Goal: Information Seeking & Learning: Learn about a topic

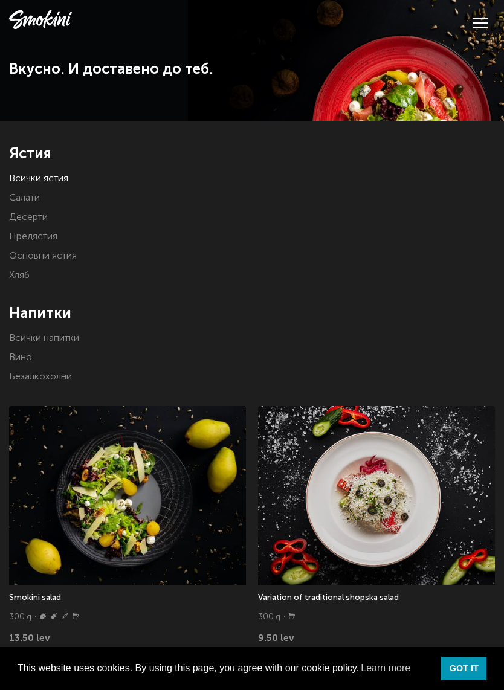
click at [43, 251] on link "Основни ястия" at bounding box center [43, 256] width 68 height 10
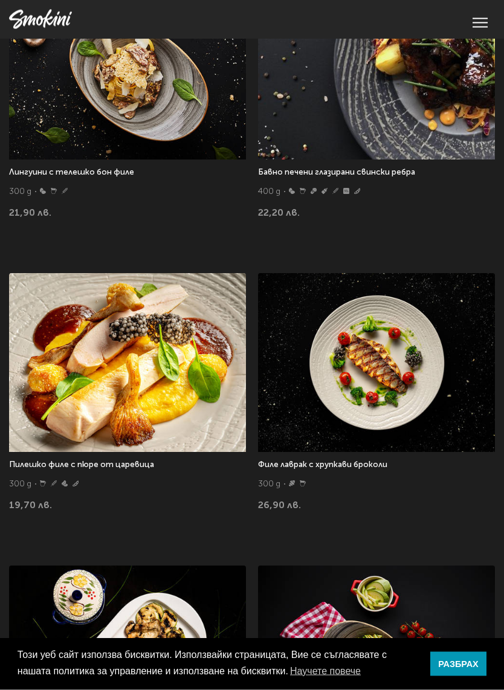
scroll to position [422, 0]
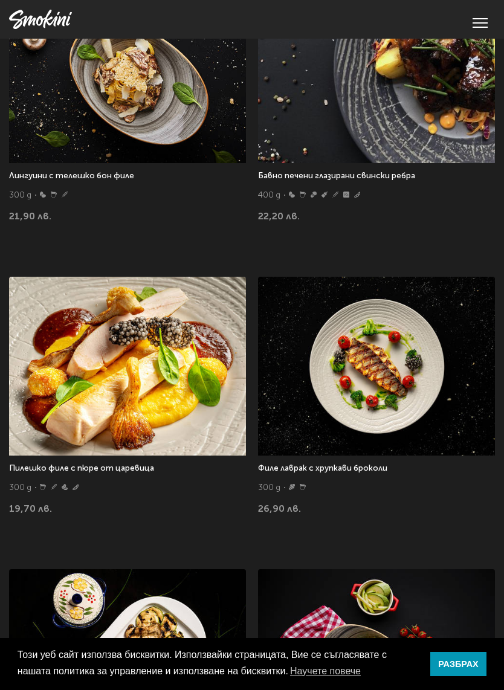
click at [388, 382] on img at bounding box center [376, 366] width 237 height 179
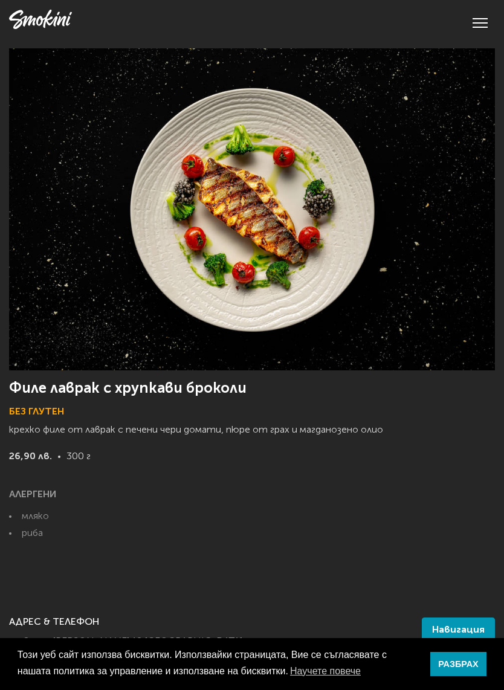
click at [308, 267] on img at bounding box center [252, 209] width 486 height 322
click at [463, 658] on link "РАЗБРАХ" at bounding box center [458, 664] width 56 height 24
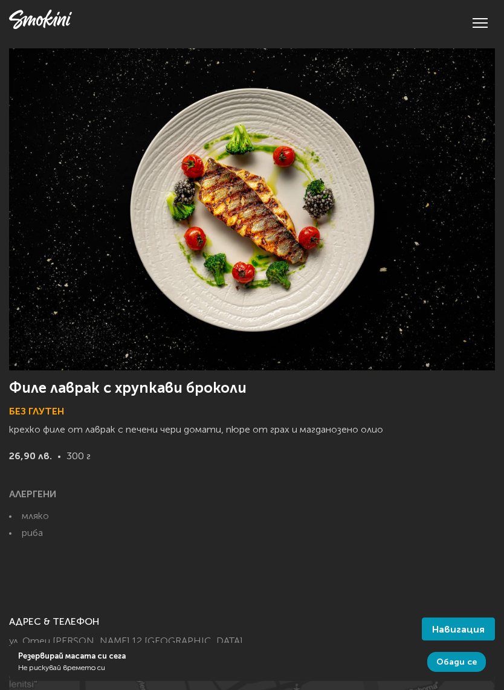
click at [484, 22] on button at bounding box center [479, 22] width 15 height 11
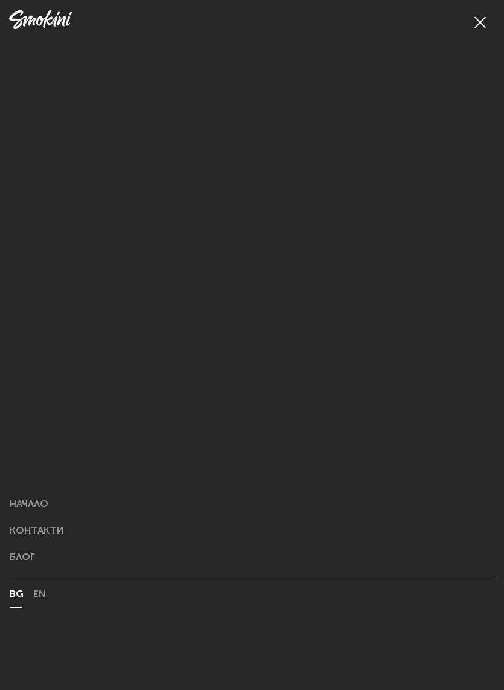
click at [484, 19] on span at bounding box center [479, 21] width 11 height 11
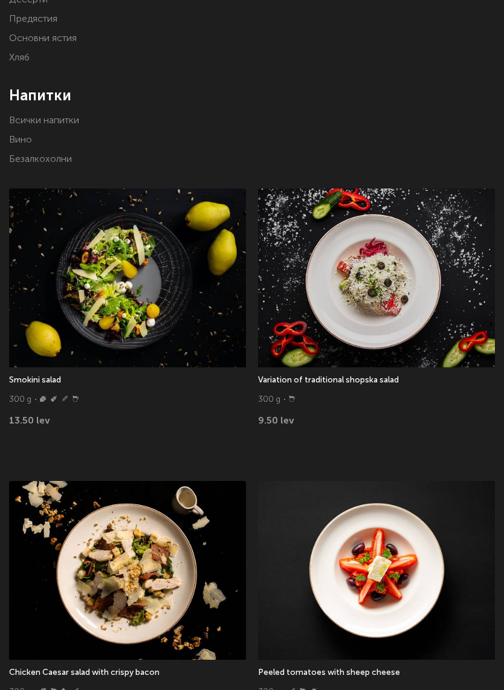
scroll to position [217, 0]
click at [149, 283] on img at bounding box center [127, 277] width 237 height 179
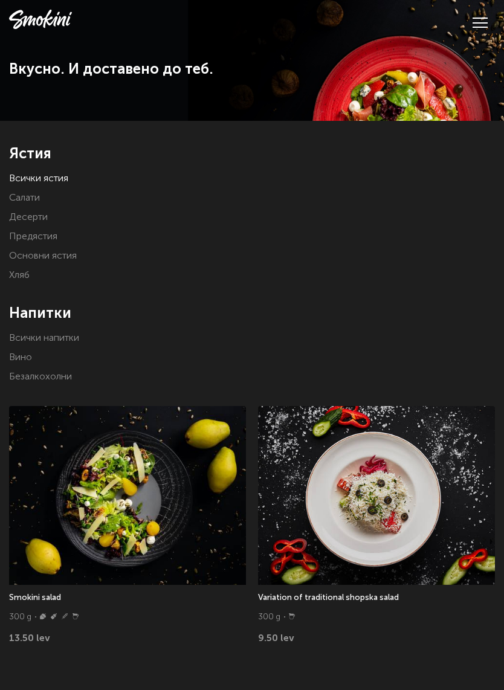
scroll to position [232, 0]
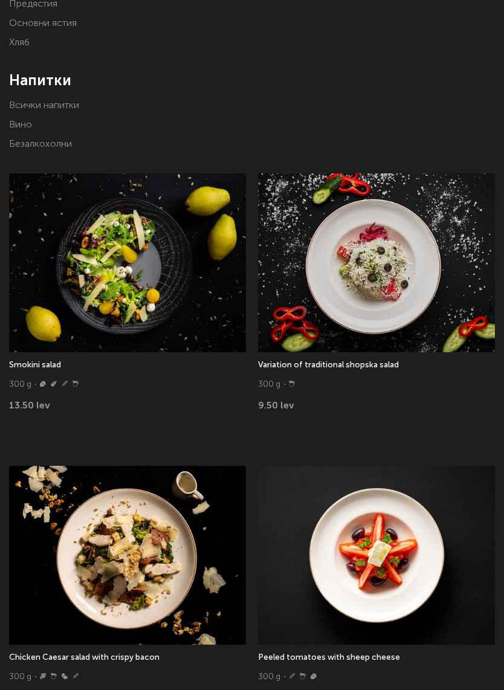
click at [385, 277] on img at bounding box center [376, 262] width 237 height 179
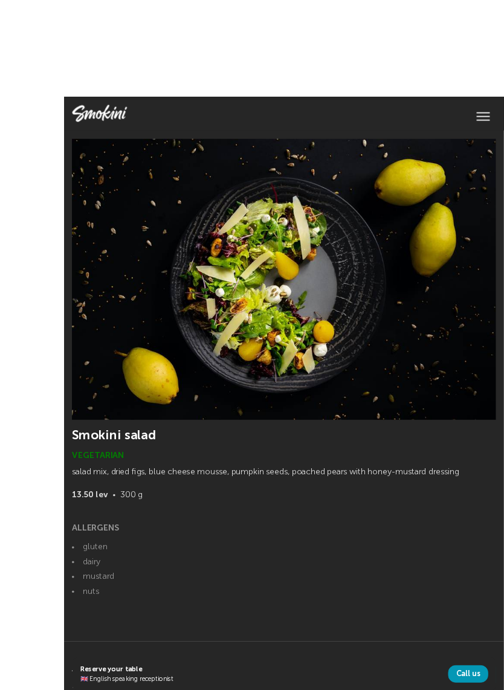
scroll to position [1, 0]
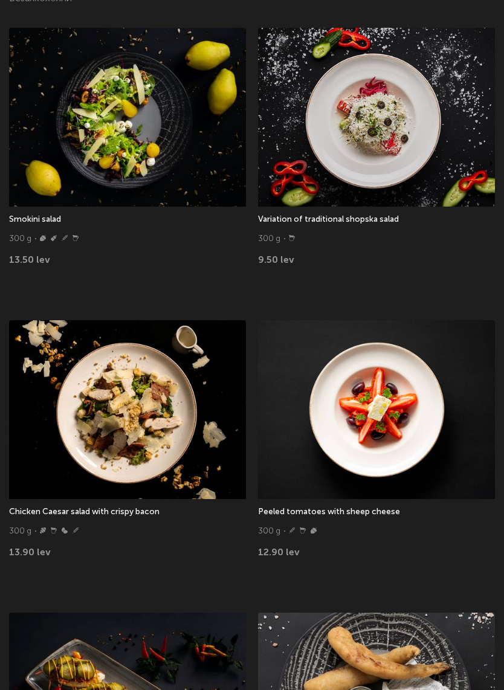
scroll to position [402, 0]
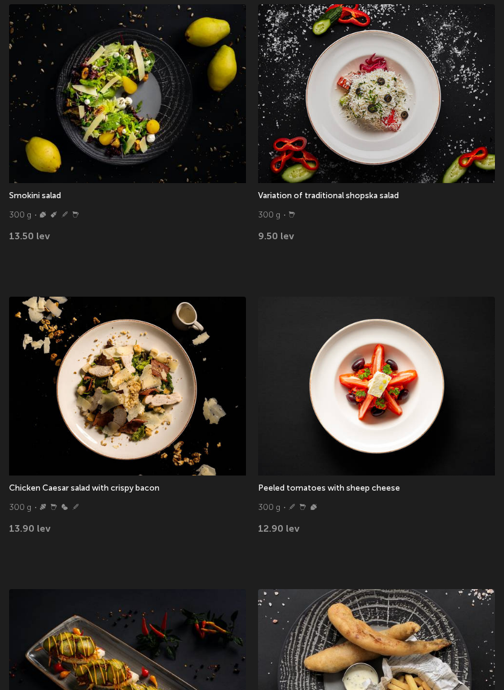
click at [385, 380] on img at bounding box center [376, 386] width 237 height 179
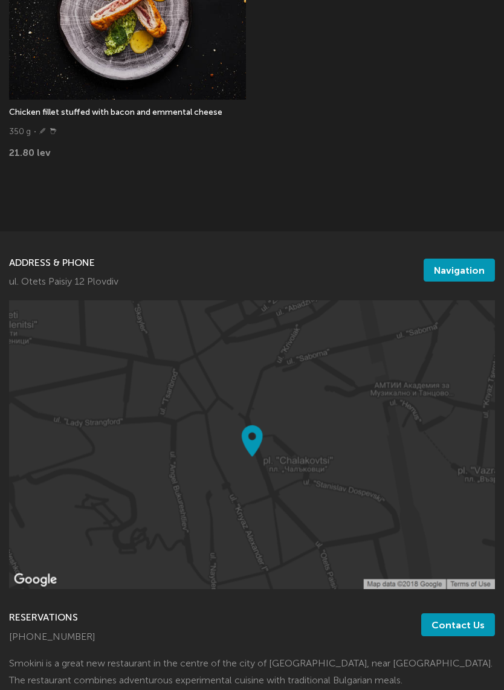
scroll to position [3772, 0]
